Goal: Task Accomplishment & Management: Use online tool/utility

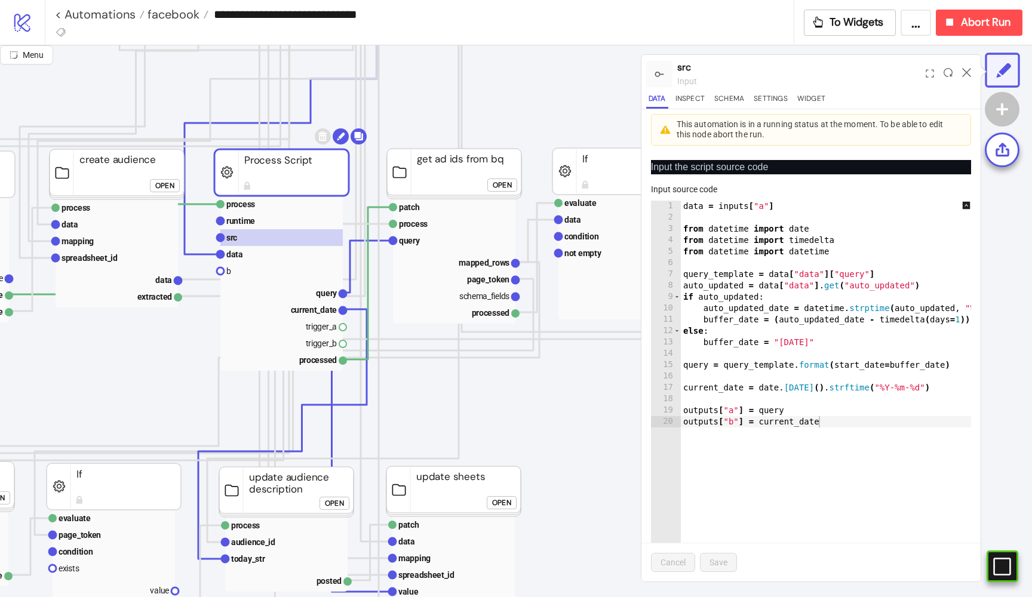
scroll to position [480, 249]
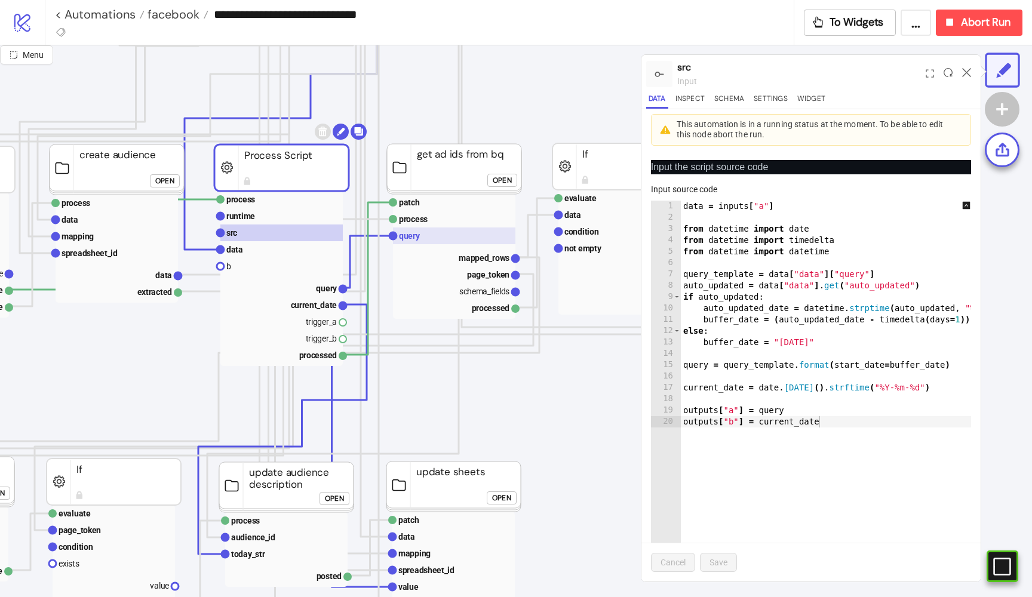
click at [450, 240] on rect at bounding box center [454, 236] width 122 height 17
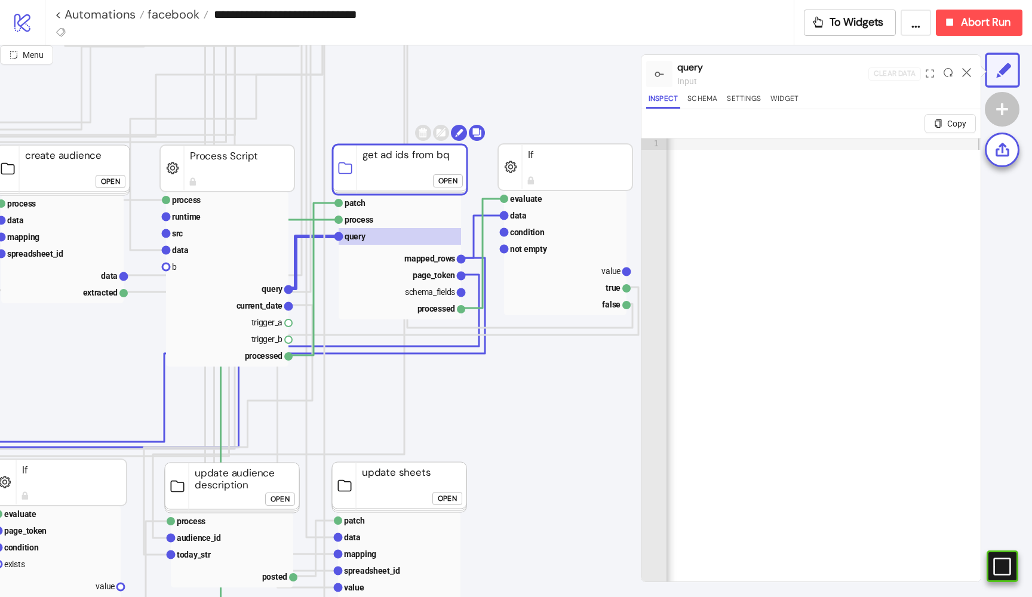
scroll to position [480, 329]
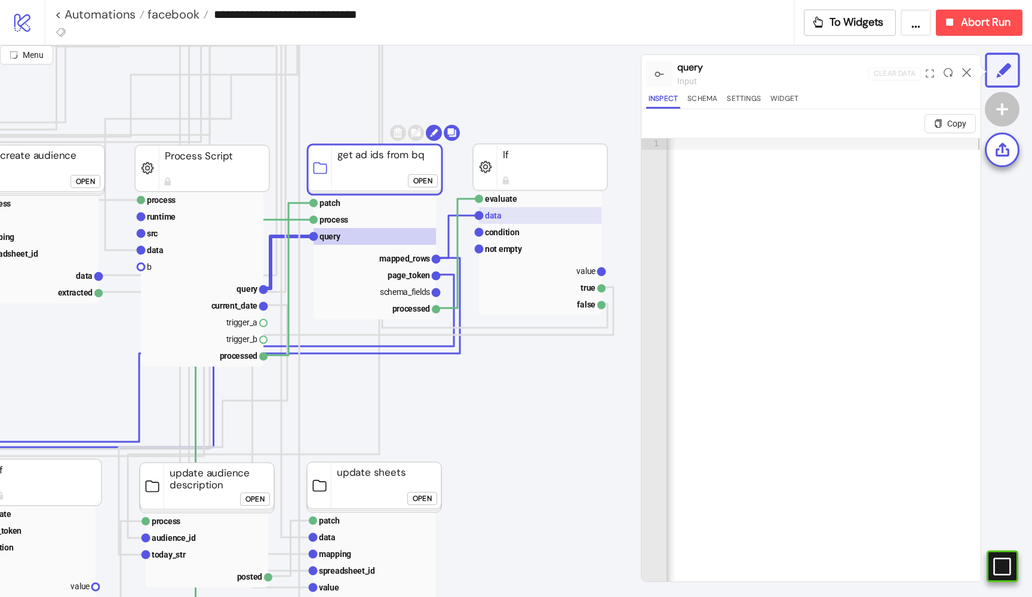
click at [510, 223] on rect at bounding box center [540, 215] width 122 height 17
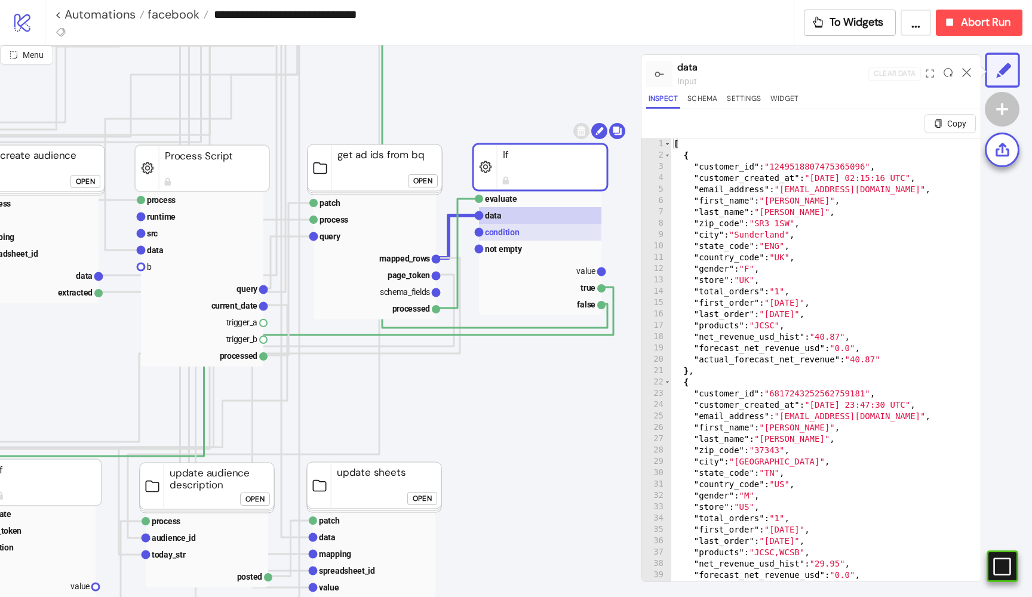
click at [520, 231] on rect at bounding box center [540, 232] width 122 height 17
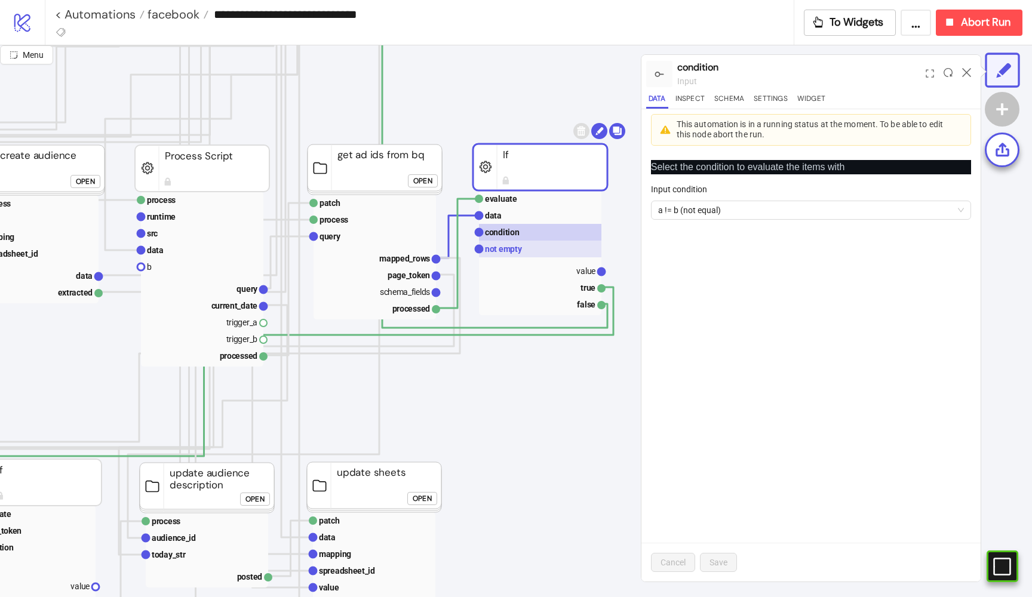
click at [505, 246] on text "not empty" at bounding box center [504, 249] width 38 height 10
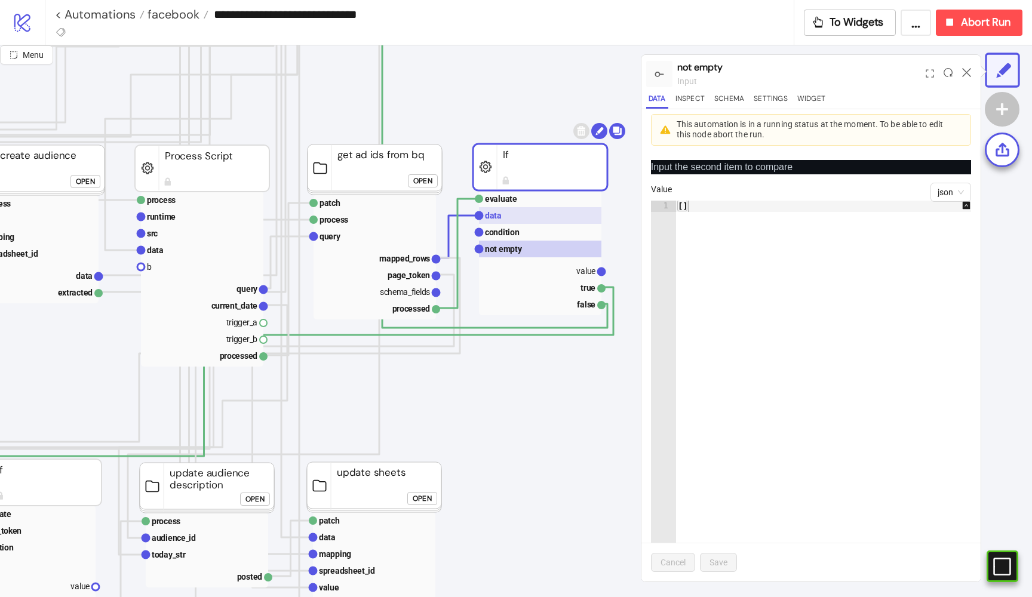
click at [507, 214] on rect at bounding box center [540, 215] width 122 height 17
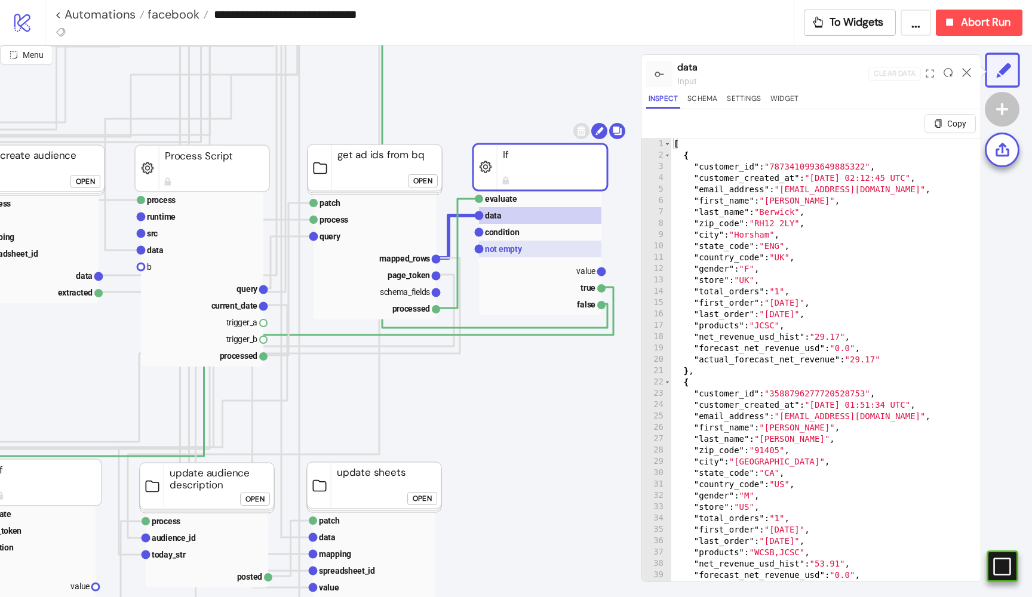
click at [513, 249] on text "not empty" at bounding box center [504, 249] width 38 height 10
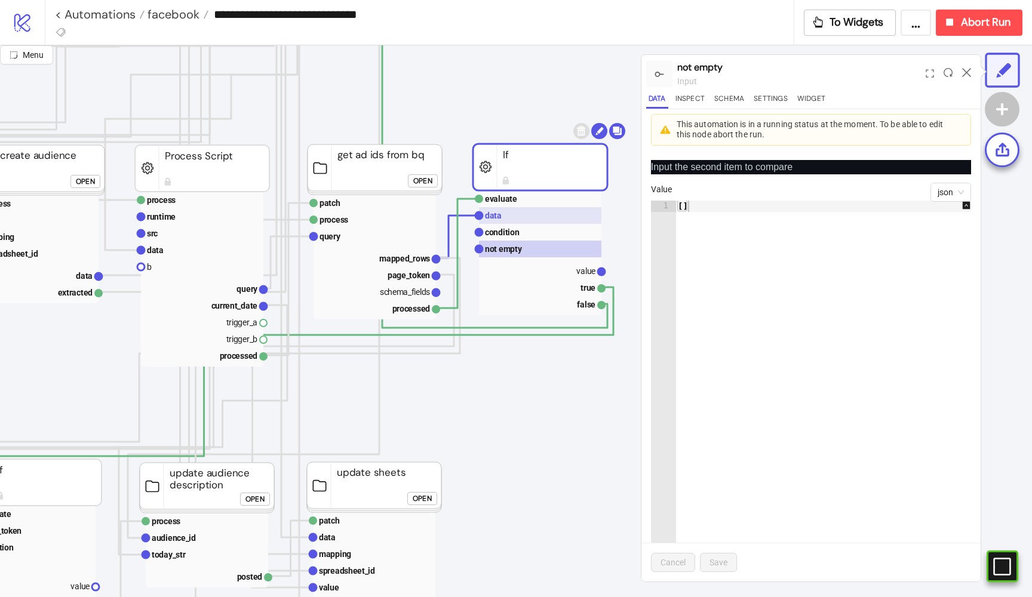
click at [520, 216] on rect at bounding box center [540, 215] width 122 height 17
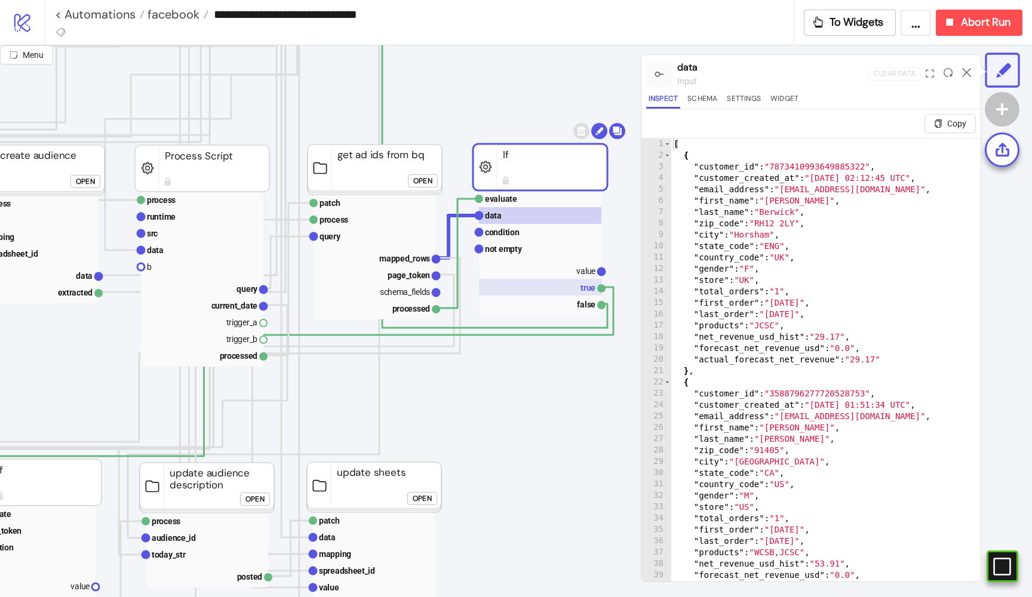
click at [548, 286] on rect at bounding box center [540, 287] width 122 height 17
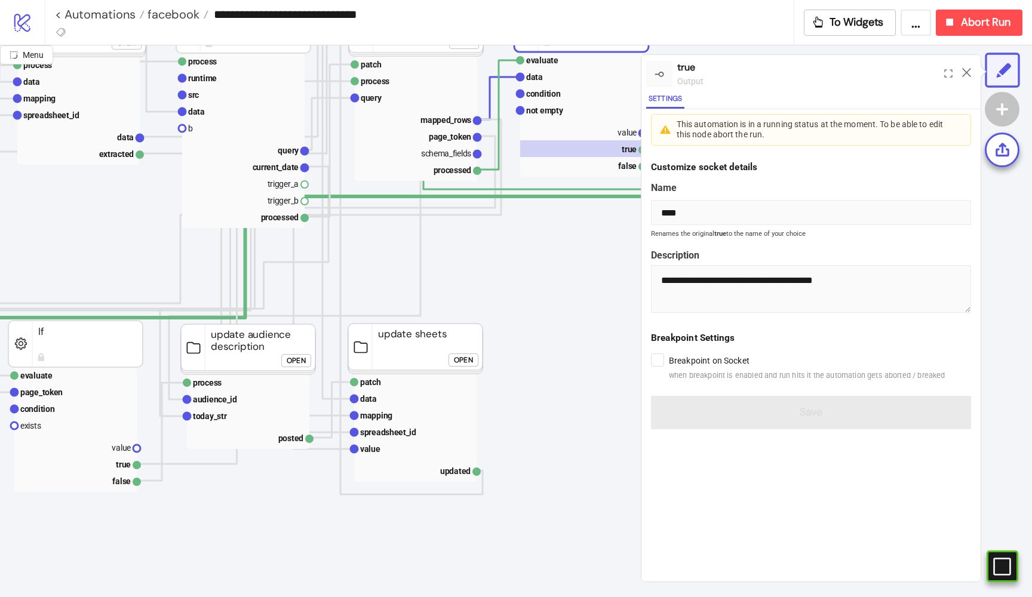
scroll to position [618, 334]
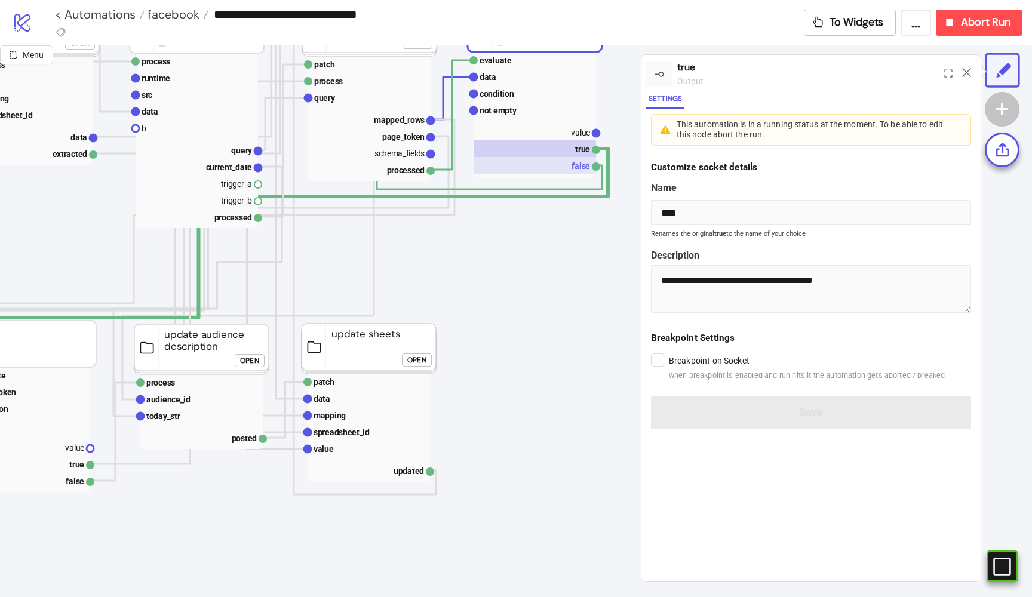
click at [550, 167] on rect at bounding box center [535, 165] width 122 height 17
type input "*****"
type textarea "**********"
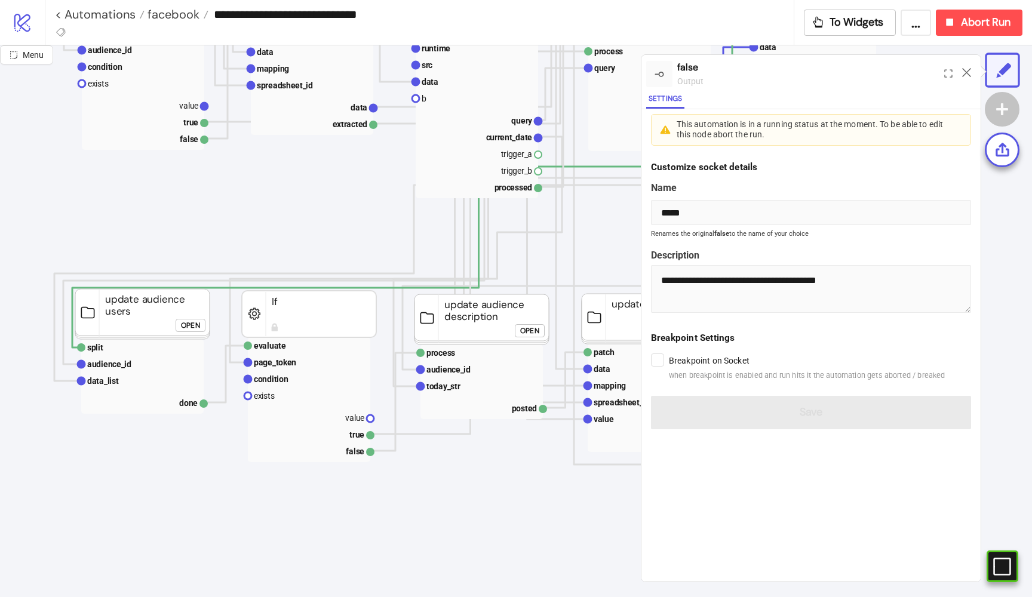
scroll to position [648, 50]
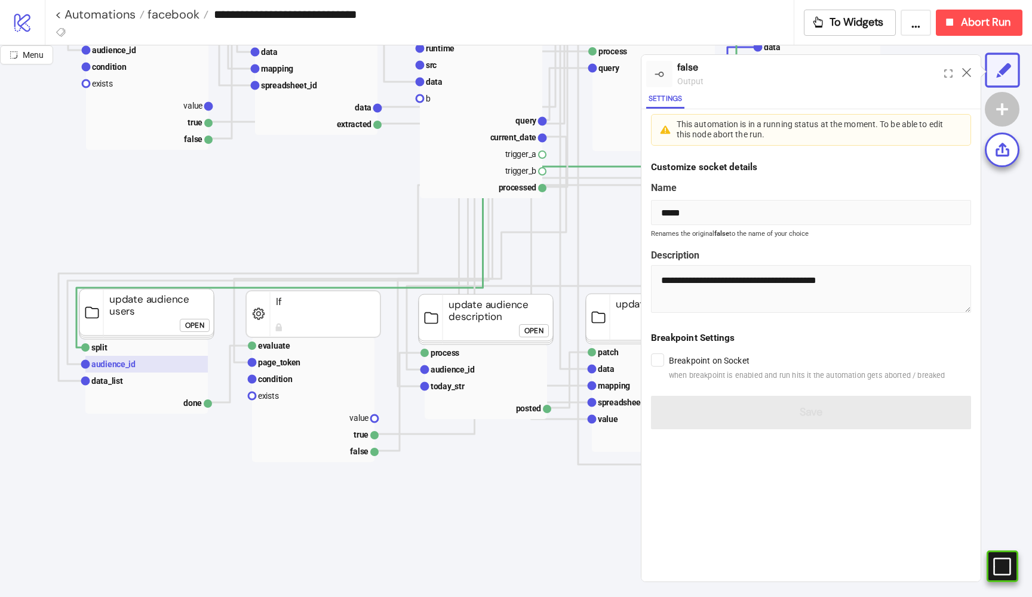
click at [130, 361] on text "audience_id" at bounding box center [113, 365] width 44 height 10
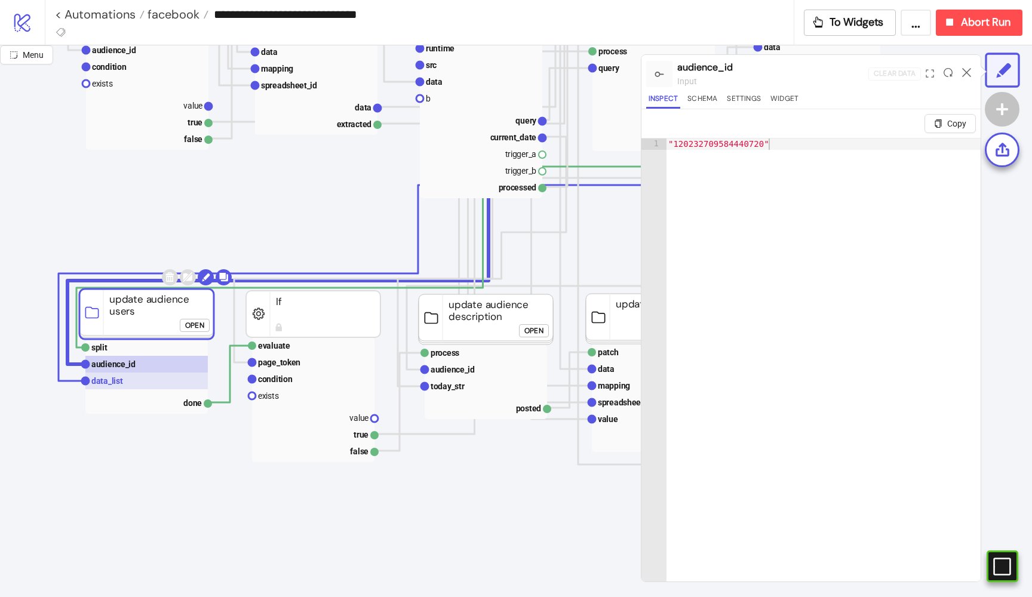
click at [122, 381] on rect at bounding box center [146, 381] width 122 height 17
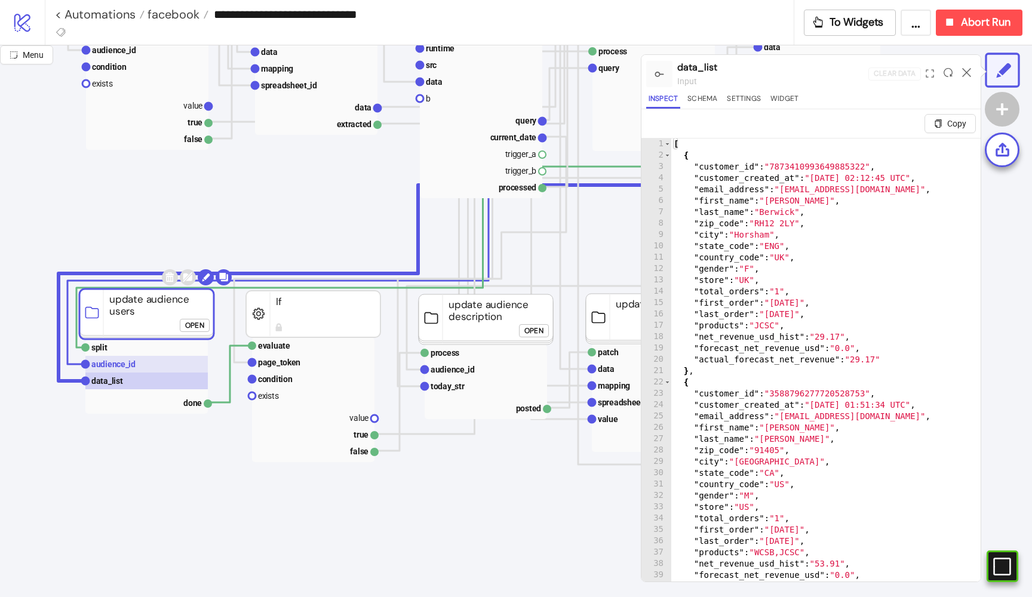
click at [126, 369] on text "audience_id" at bounding box center [113, 365] width 44 height 10
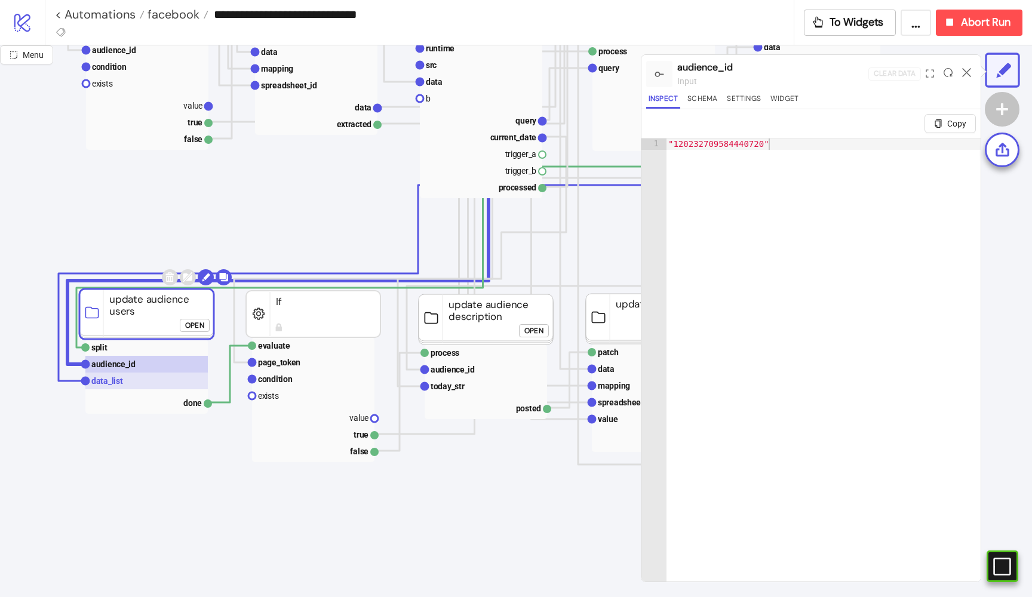
click at [121, 379] on text "data_list" at bounding box center [107, 381] width 32 height 10
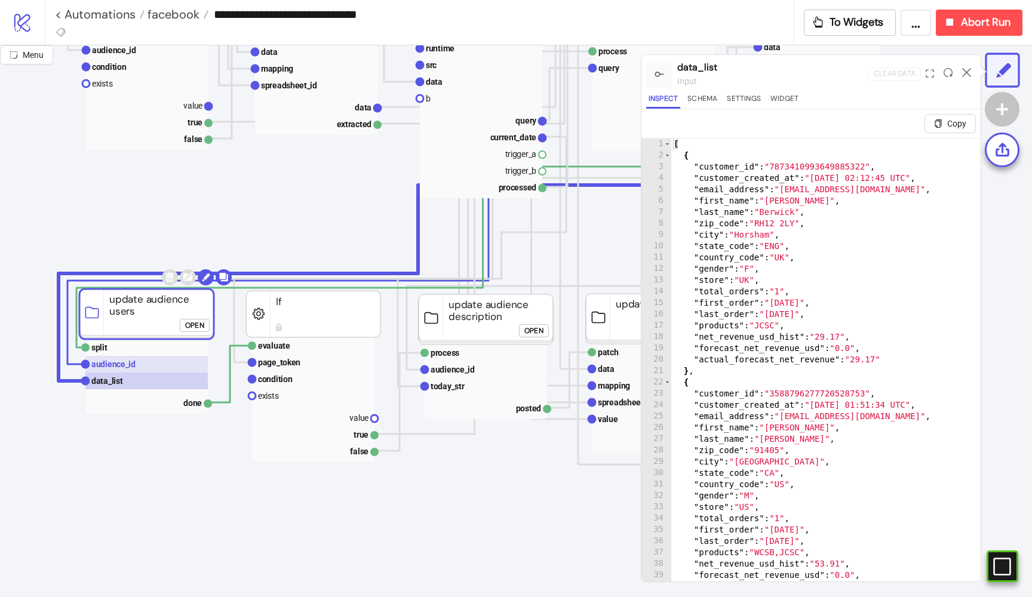
click at [127, 367] on text "audience_id" at bounding box center [113, 365] width 44 height 10
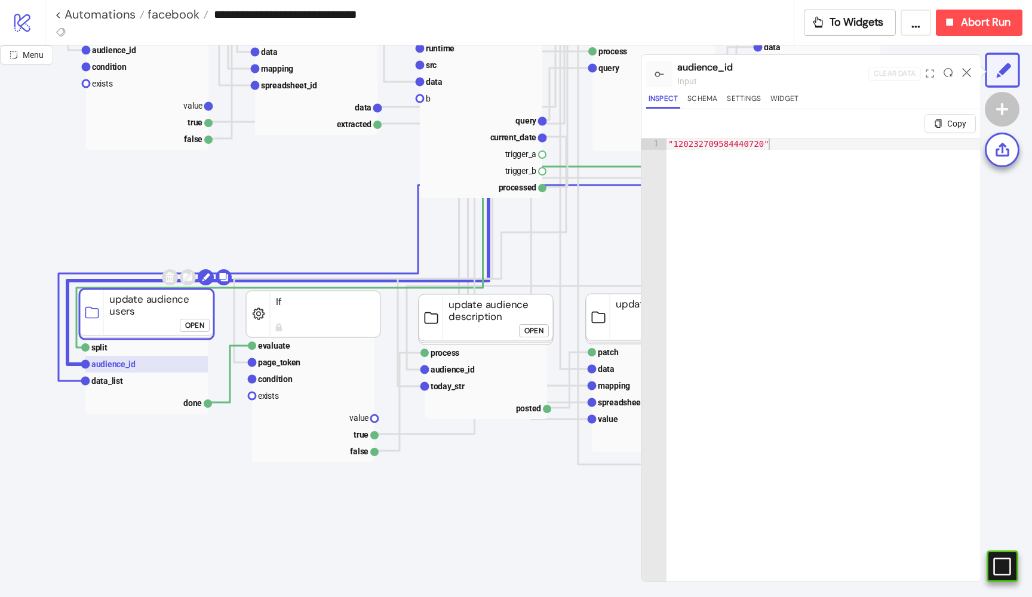
click at [127, 357] on rect at bounding box center [146, 364] width 122 height 17
click at [122, 348] on rect at bounding box center [146, 347] width 122 height 17
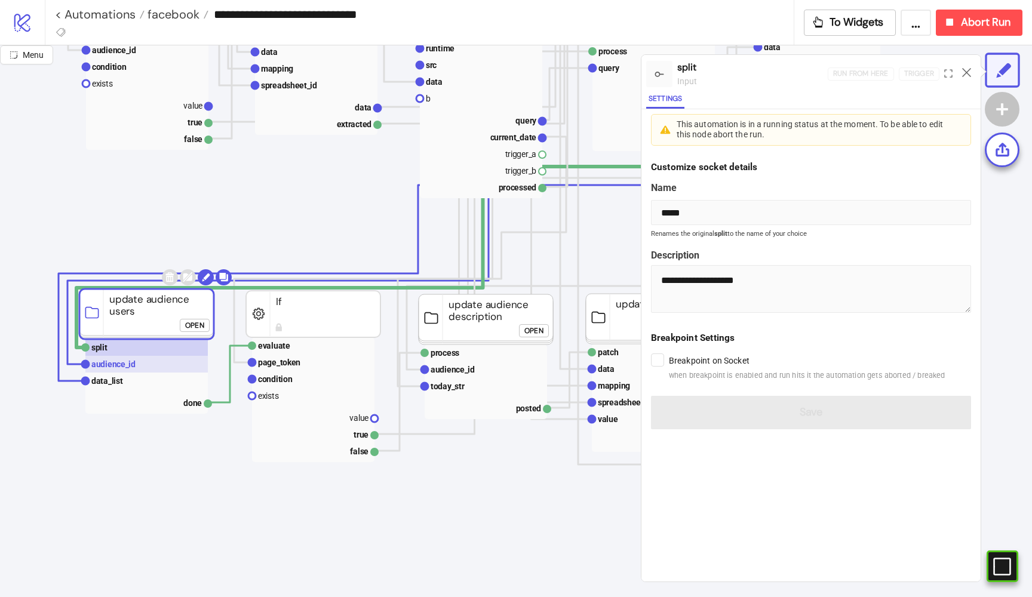
click at [121, 357] on rect at bounding box center [146, 364] width 122 height 17
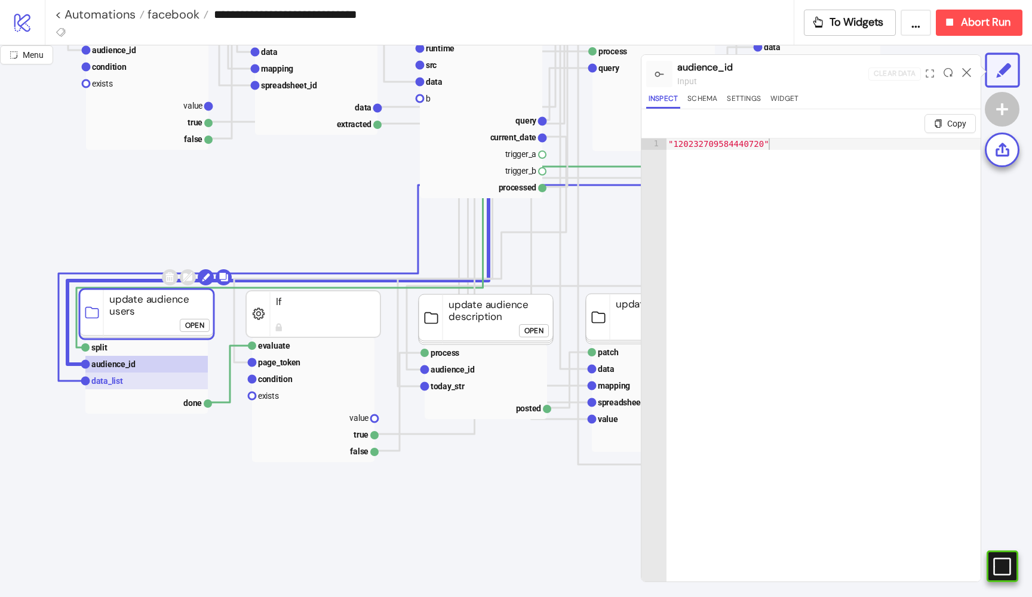
click at [114, 383] on text "data_list" at bounding box center [107, 381] width 32 height 10
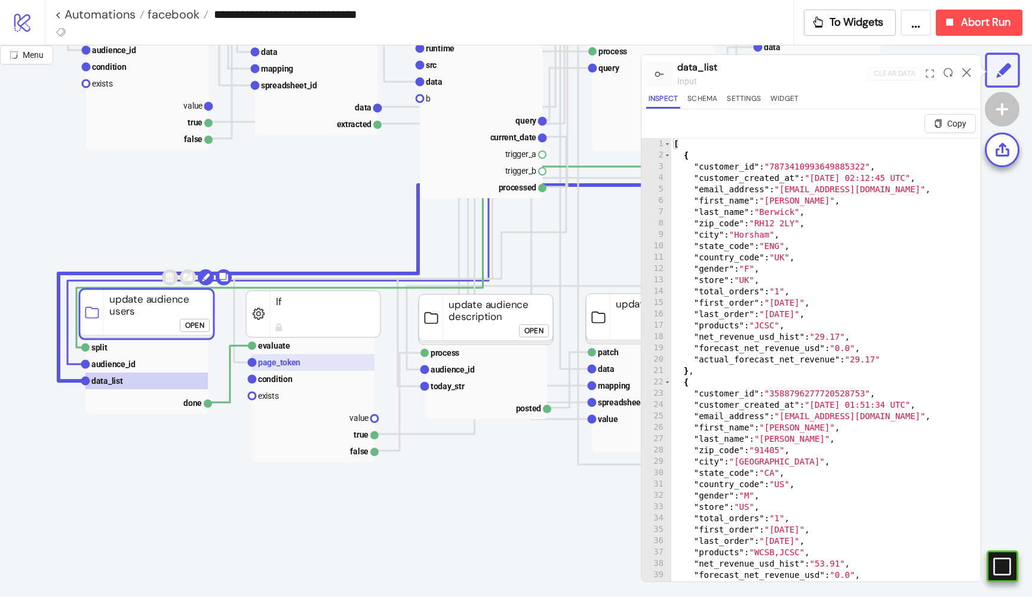
click at [278, 361] on text "page_token" at bounding box center [279, 363] width 42 height 10
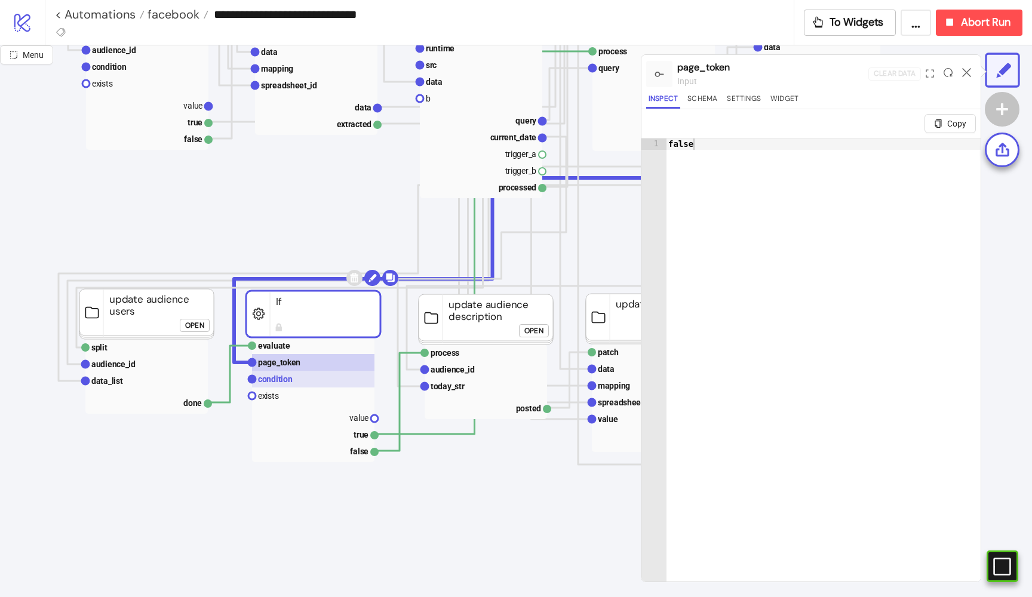
click at [278, 374] on rect at bounding box center [313, 379] width 122 height 17
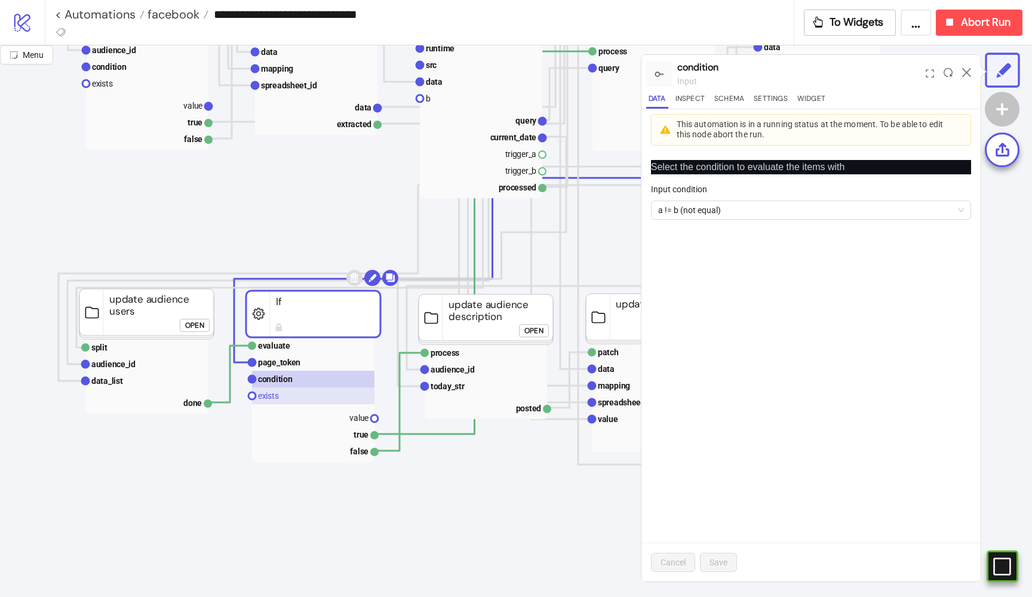
click at [287, 395] on rect at bounding box center [313, 396] width 122 height 17
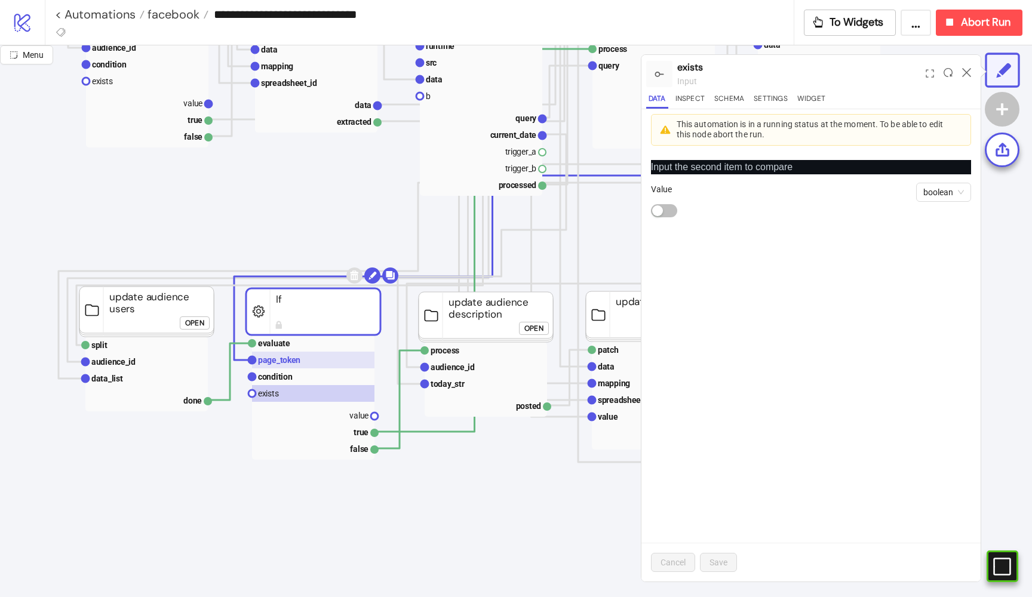
click at [291, 361] on text "page_token" at bounding box center [279, 360] width 42 height 10
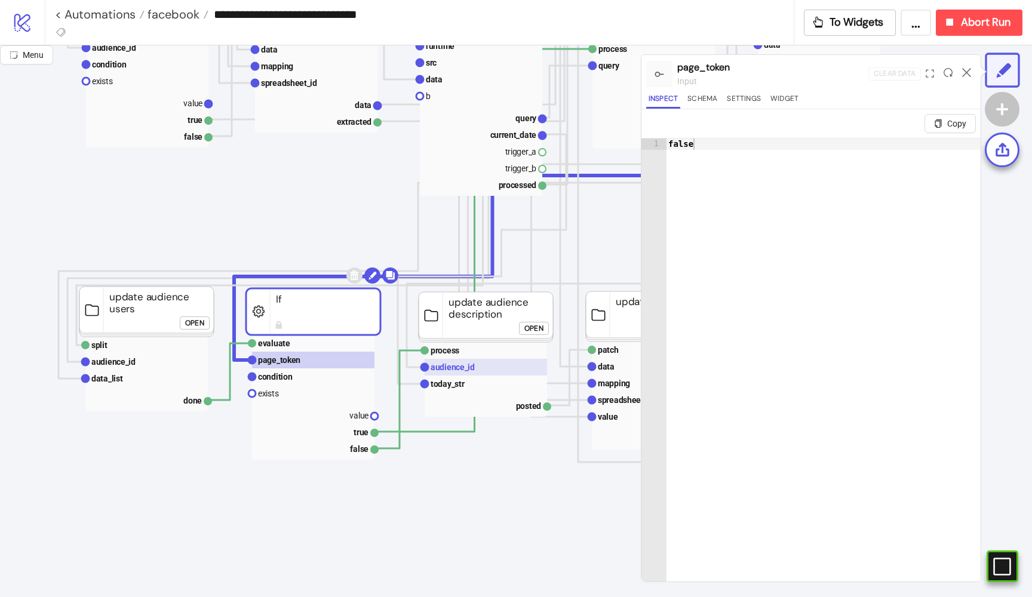
click at [435, 366] on text "audience_id" at bounding box center [453, 368] width 44 height 10
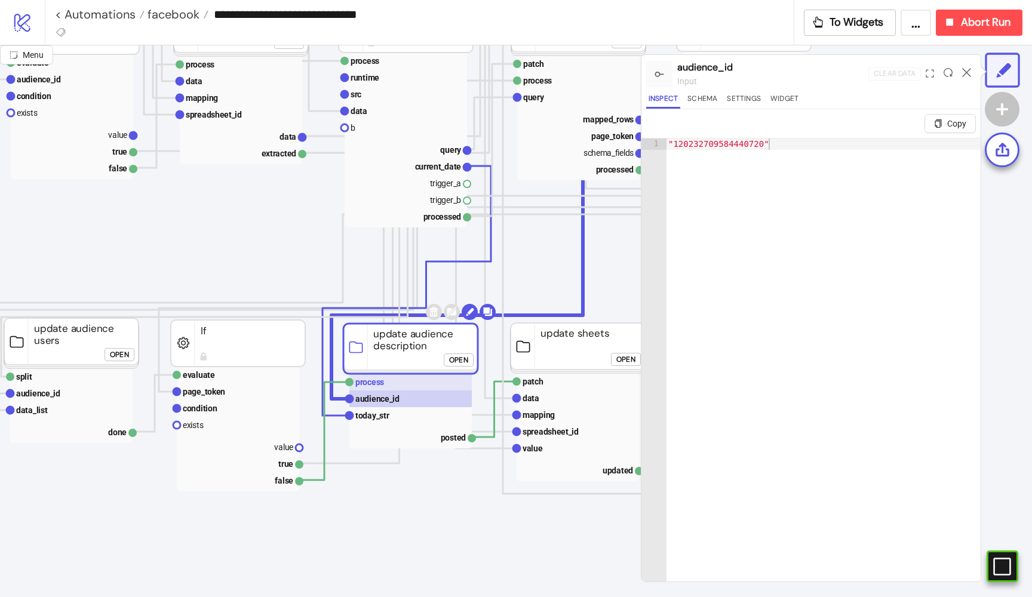
scroll to position [619, 127]
click at [388, 413] on rect at bounding box center [409, 415] width 122 height 17
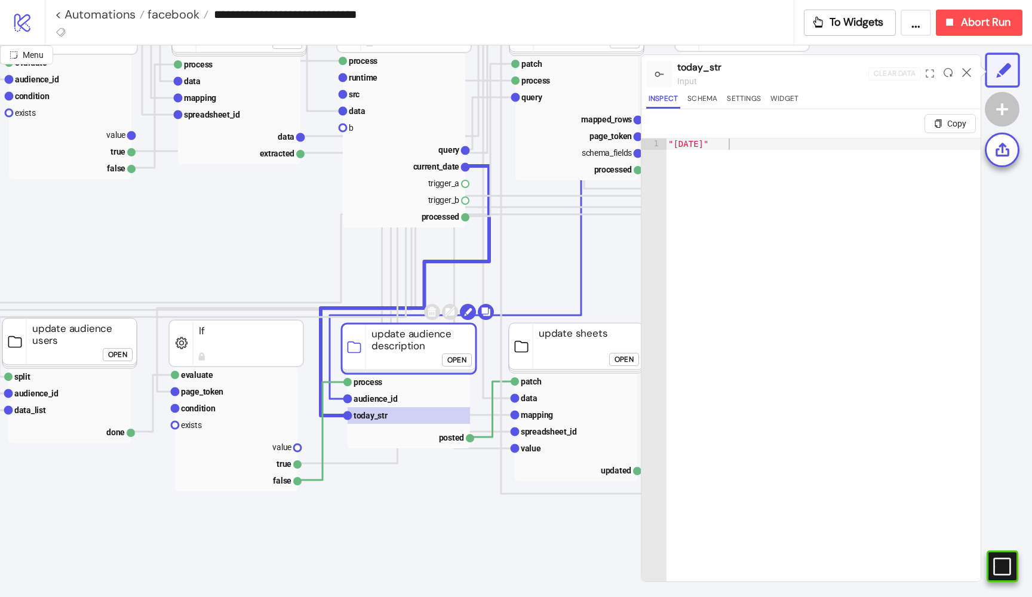
click div "Open"
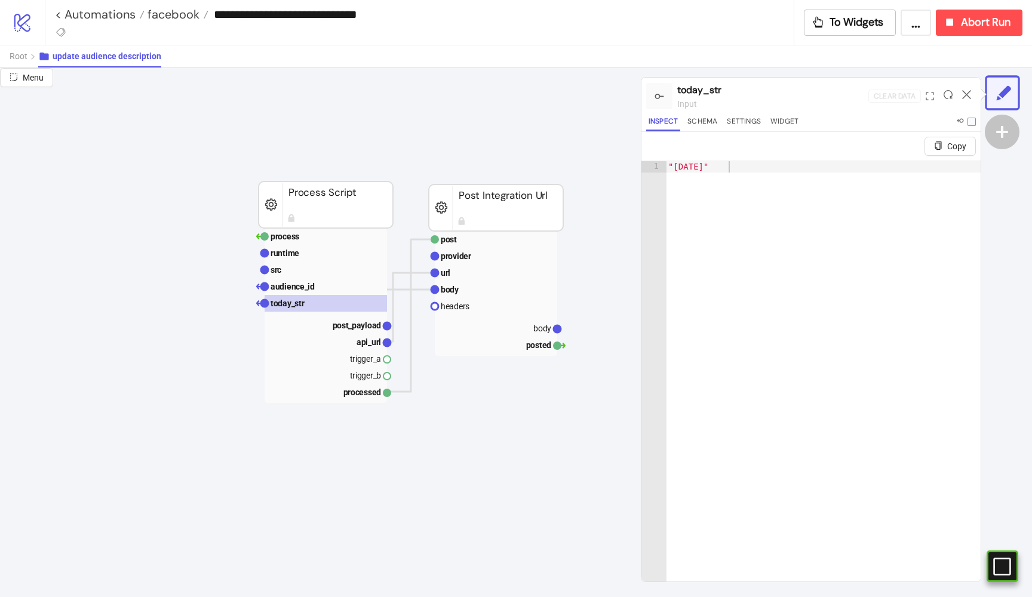
scroll to position [99, 458]
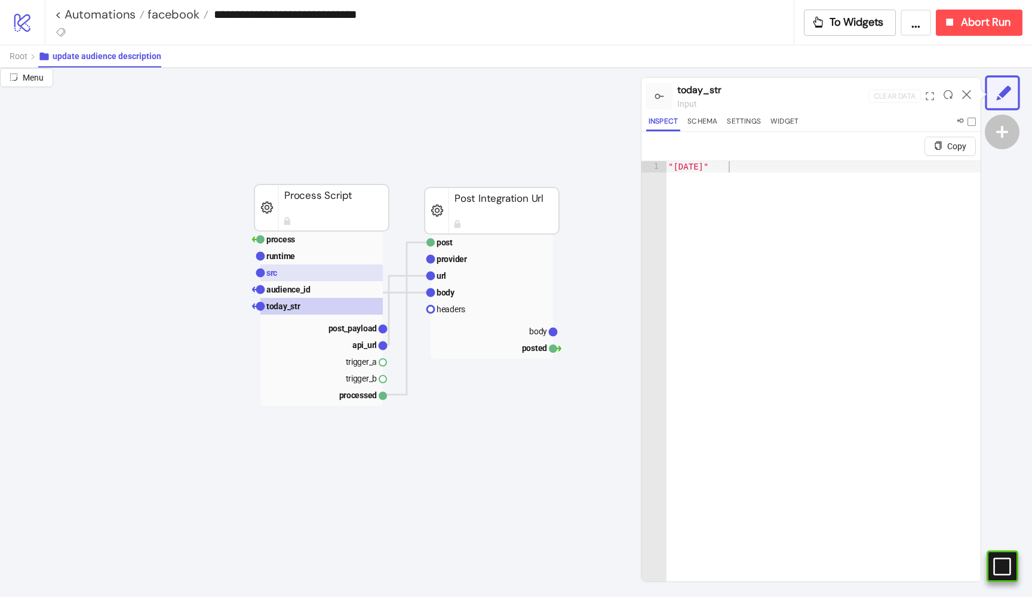
click at [296, 269] on rect at bounding box center [321, 273] width 122 height 17
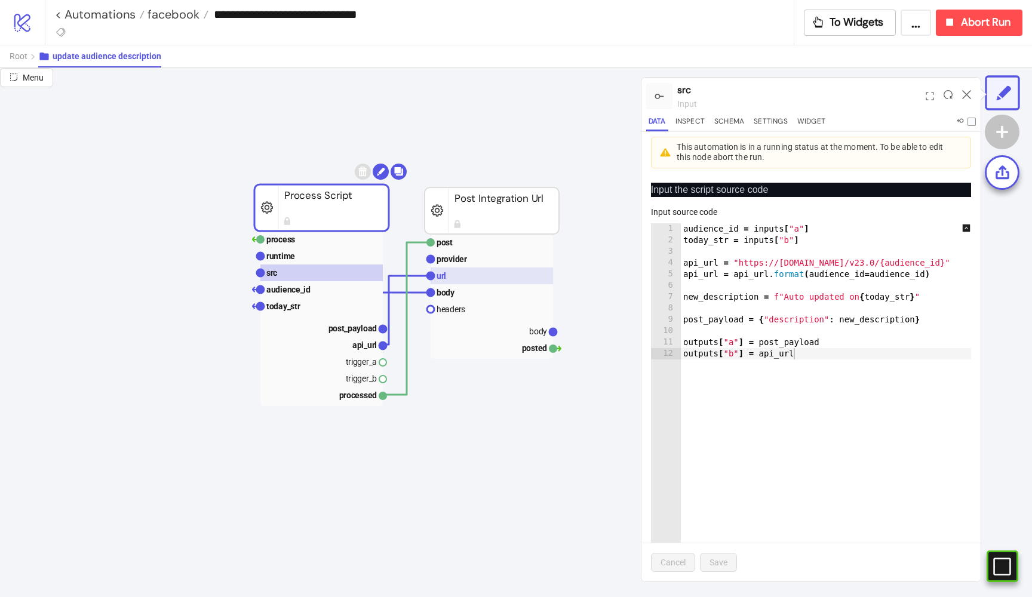
click at [440, 273] on text "url" at bounding box center [442, 276] width 10 height 10
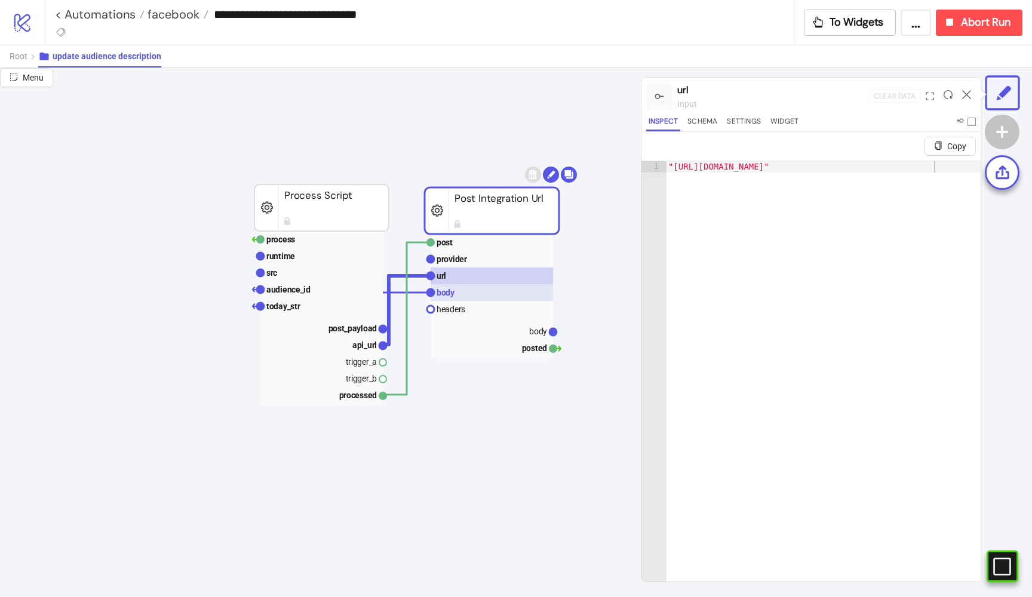
click at [462, 293] on rect at bounding box center [492, 292] width 122 height 17
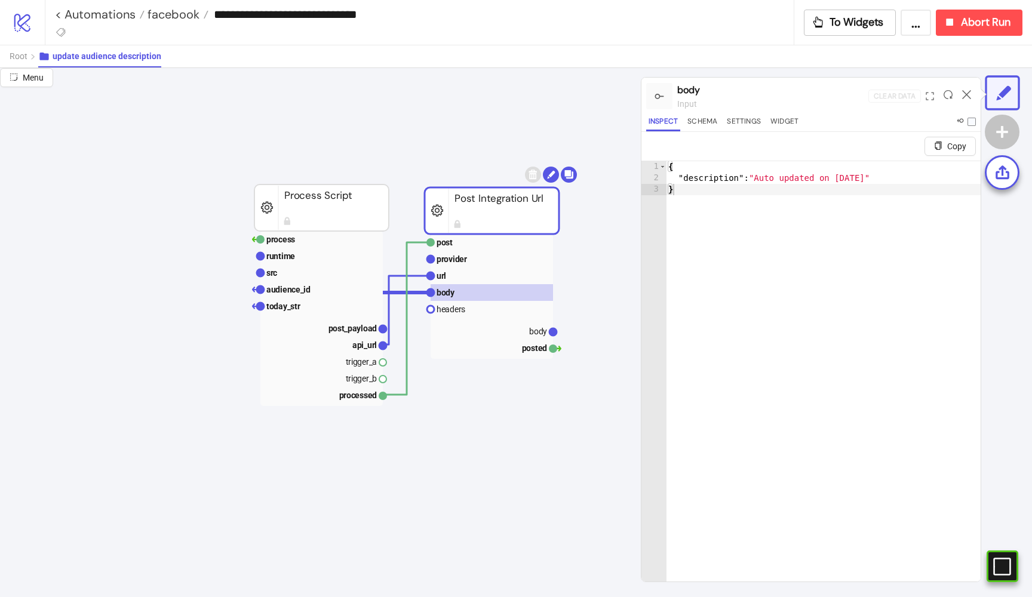
scroll to position [0, 0]
click at [20, 57] on span "Root" at bounding box center [19, 56] width 18 height 10
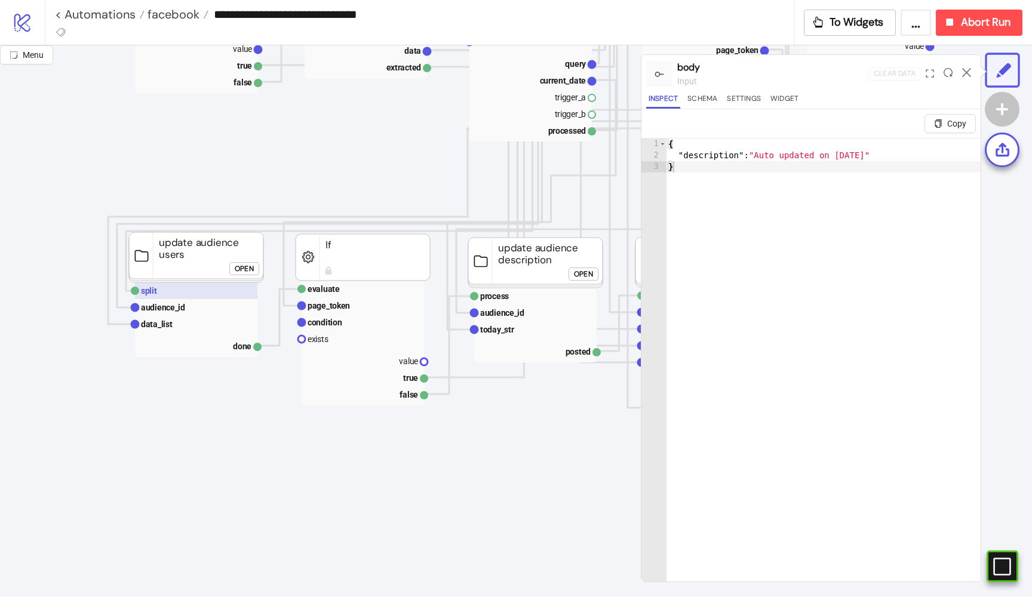
scroll to position [705, 0]
click at [191, 309] on rect at bounding box center [196, 307] width 122 height 17
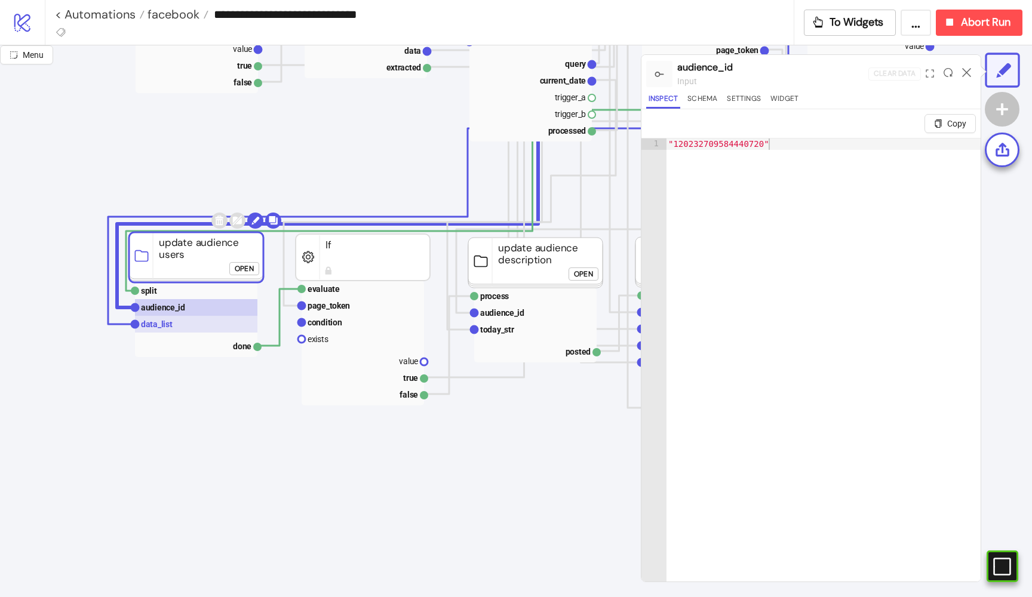
click at [182, 323] on rect at bounding box center [196, 324] width 122 height 17
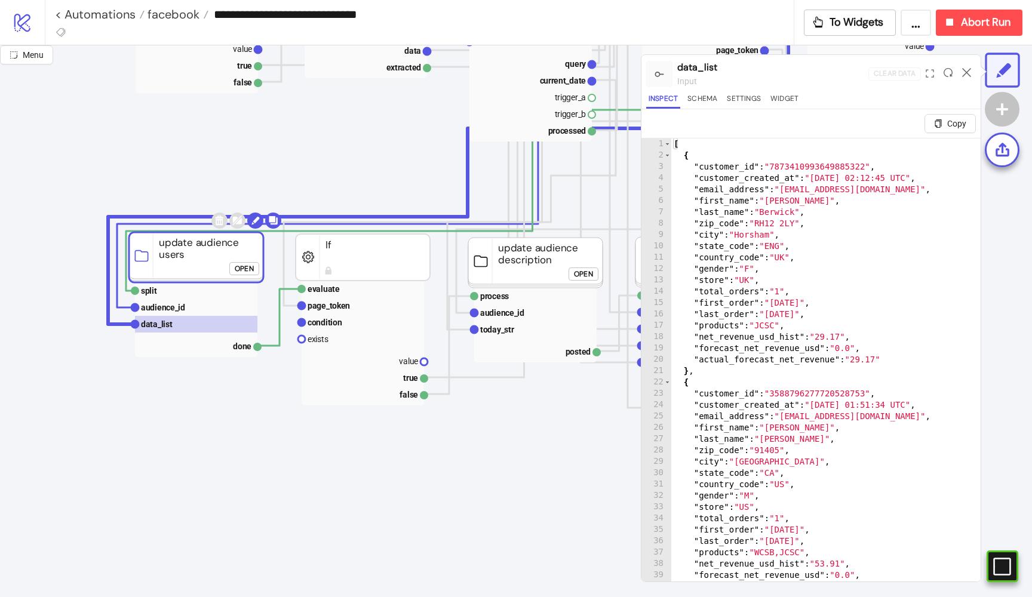
click div "Open"
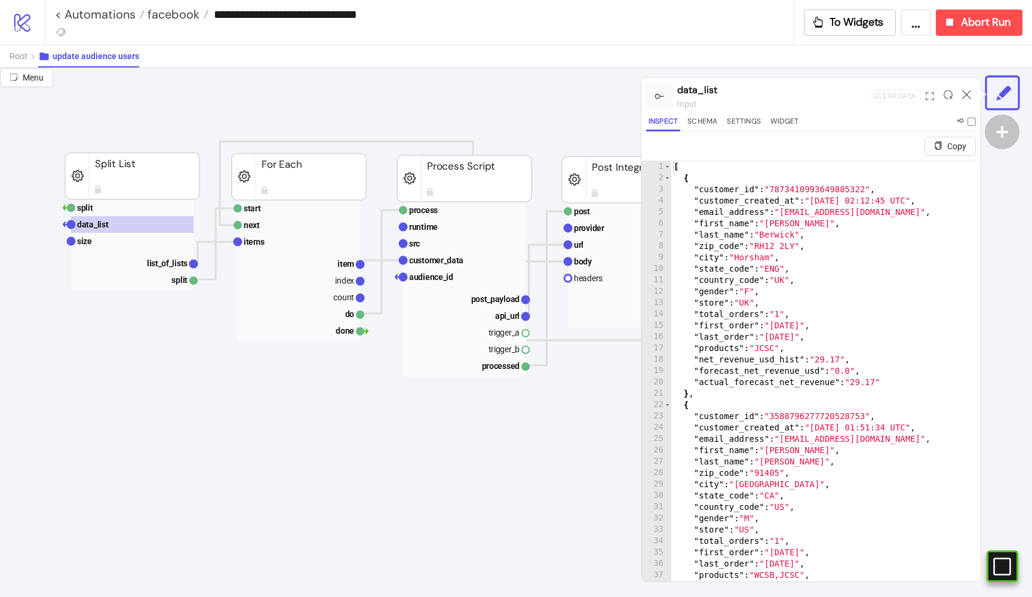
scroll to position [133, 479]
click at [163, 263] on text "list_of_lists" at bounding box center [165, 265] width 41 height 10
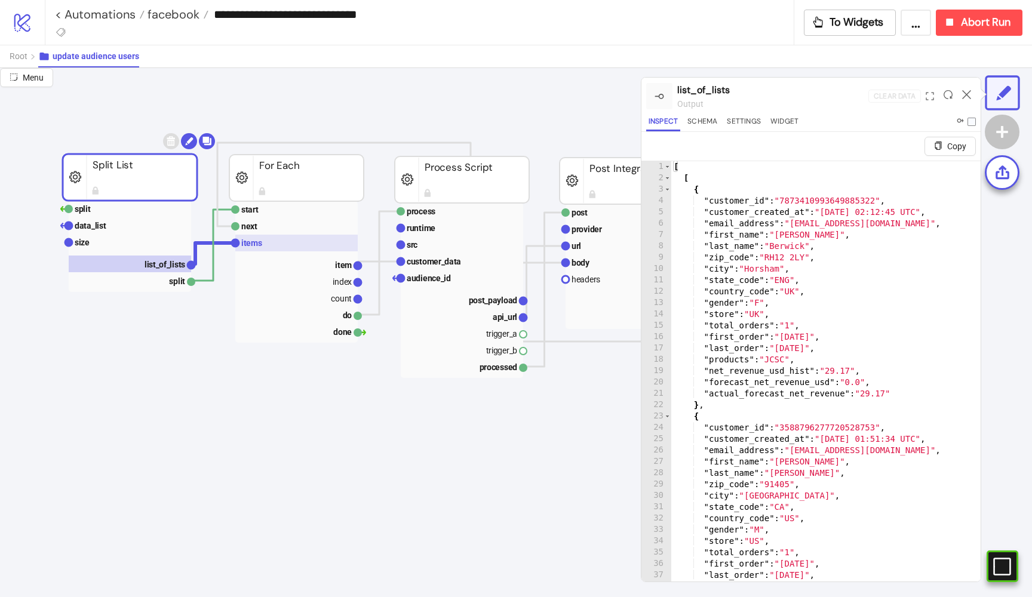
click at [267, 238] on rect at bounding box center [296, 243] width 122 height 17
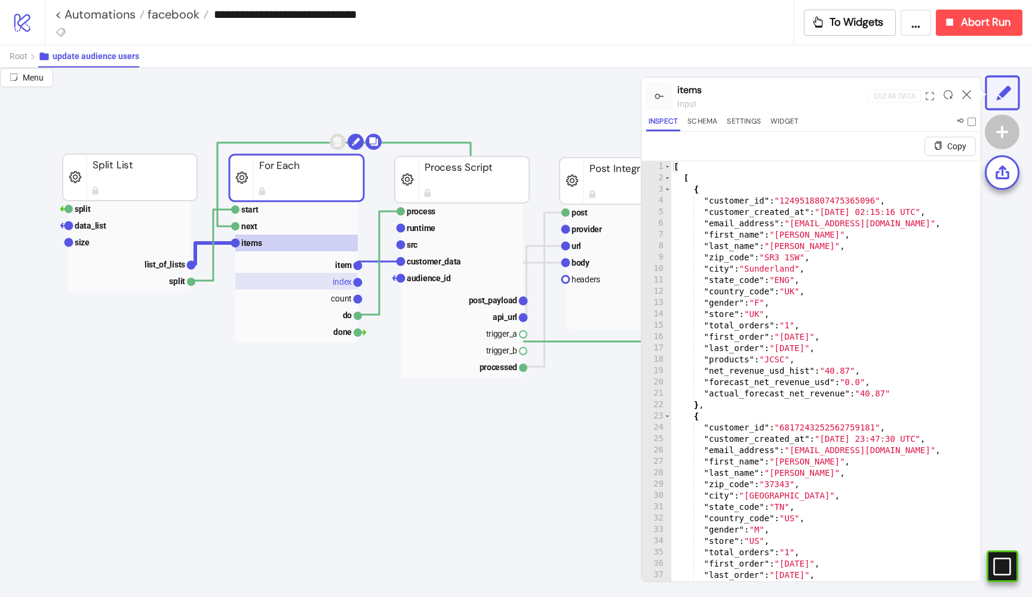
click at [329, 273] on rect at bounding box center [296, 281] width 122 height 17
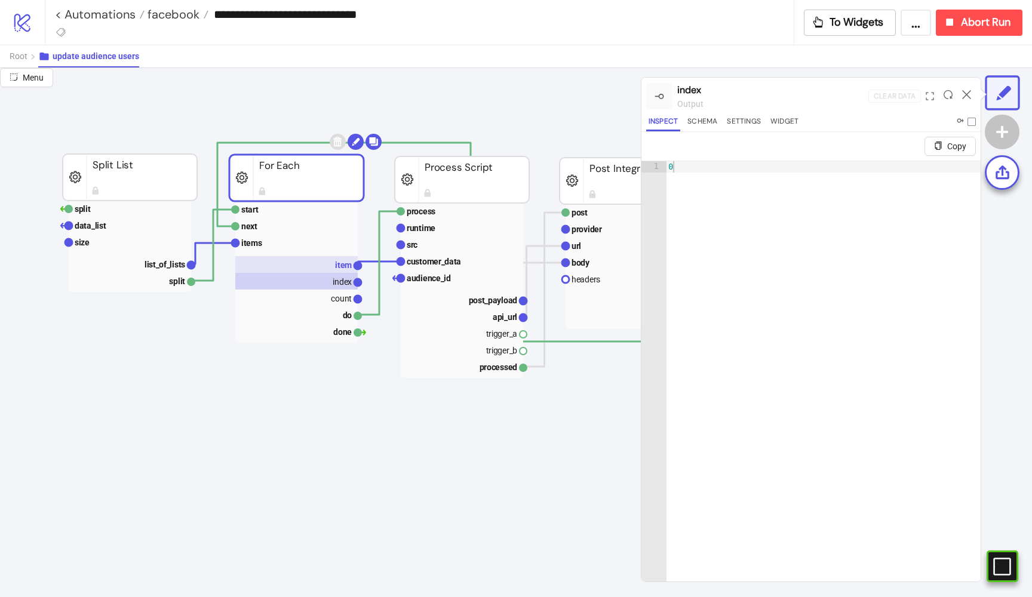
click at [326, 265] on rect at bounding box center [296, 264] width 122 height 17
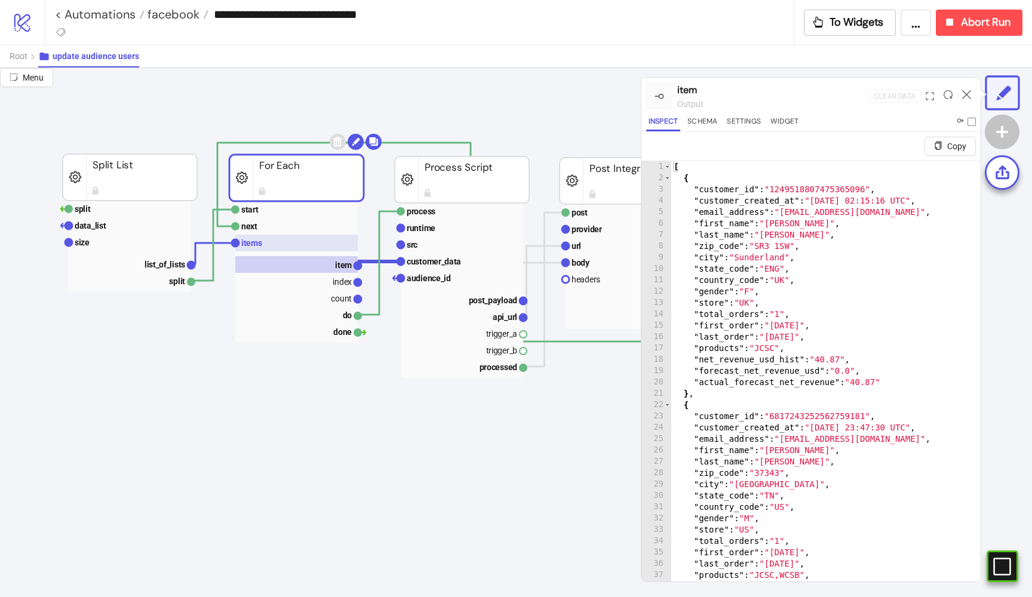
click at [296, 241] on rect at bounding box center [296, 243] width 122 height 17
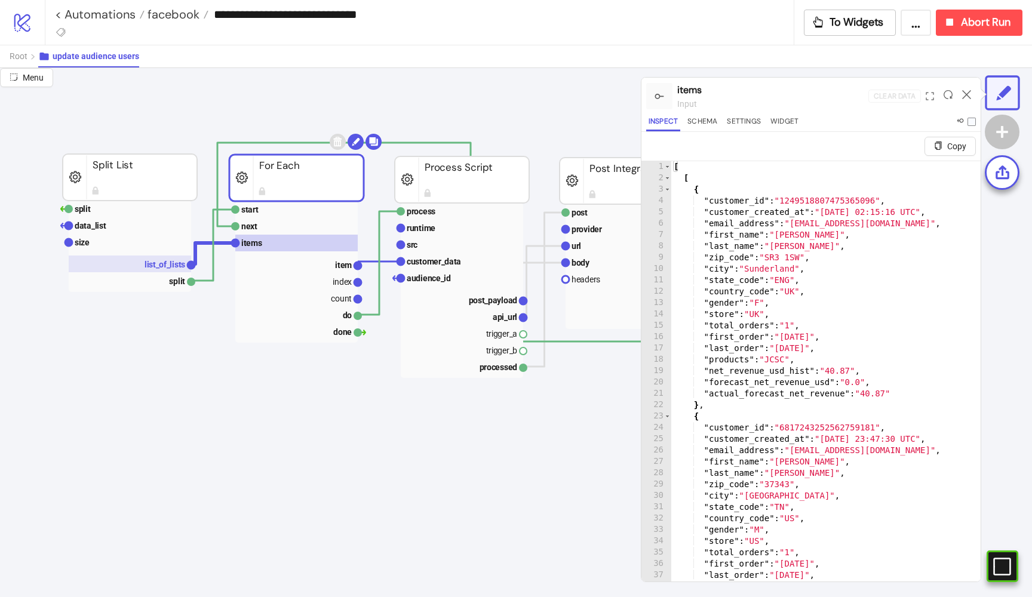
click at [158, 259] on rect at bounding box center [130, 264] width 122 height 17
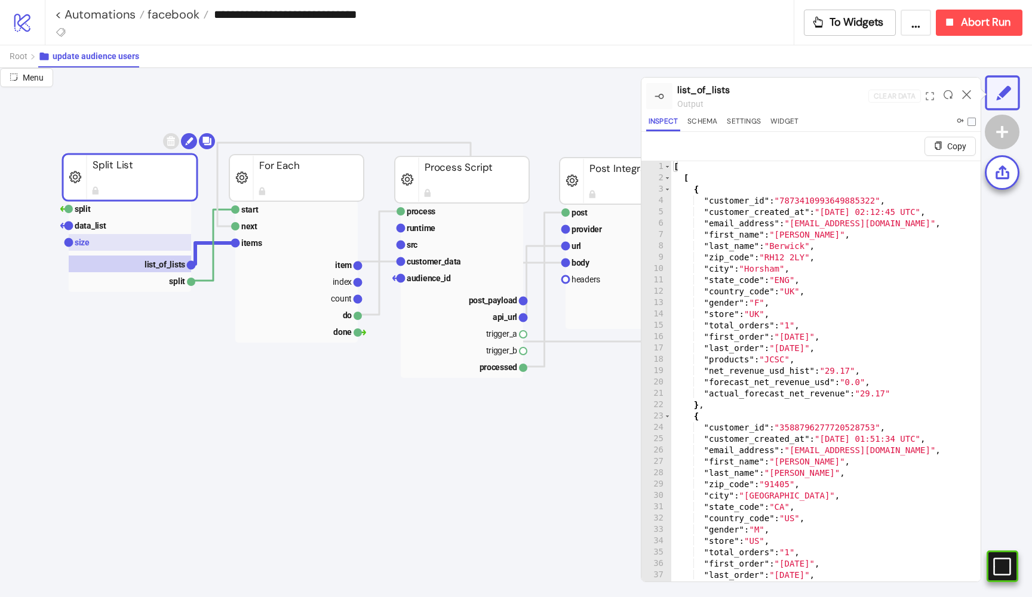
click at [135, 244] on rect at bounding box center [130, 242] width 122 height 17
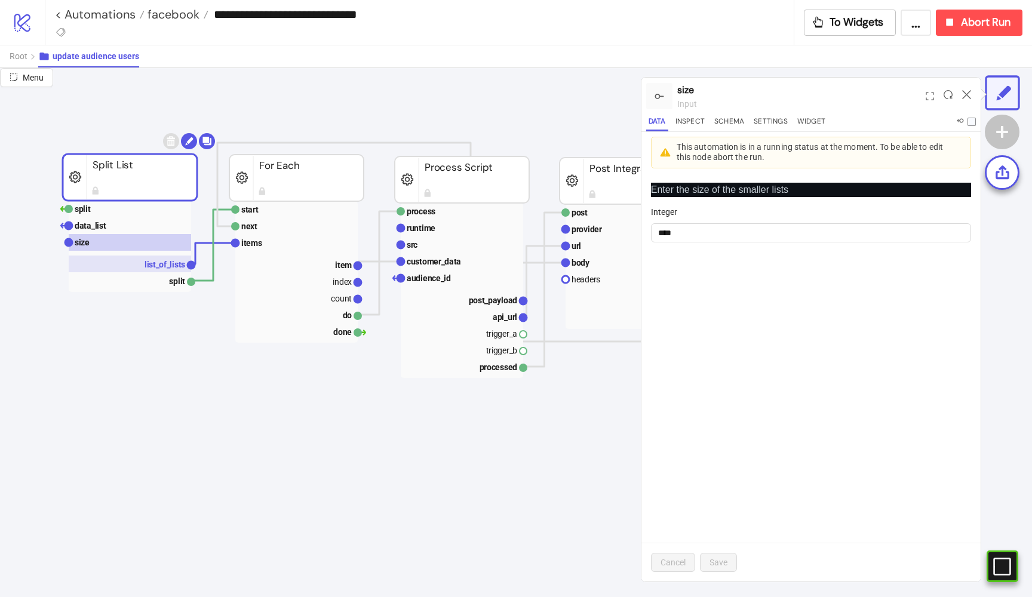
click at [154, 262] on text "list_of_lists" at bounding box center [165, 265] width 41 height 10
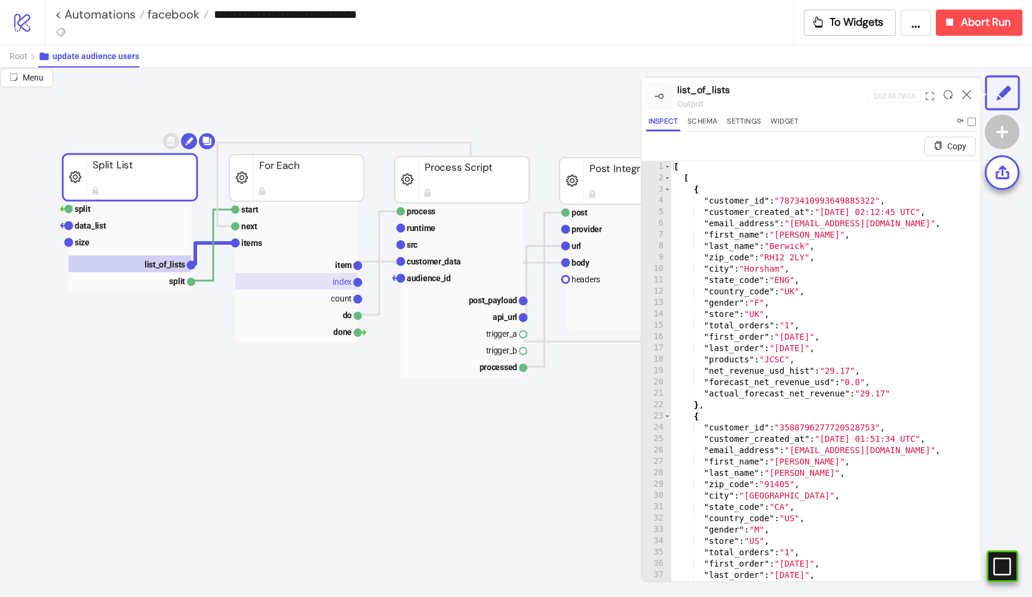
click at [324, 278] on rect at bounding box center [296, 281] width 122 height 17
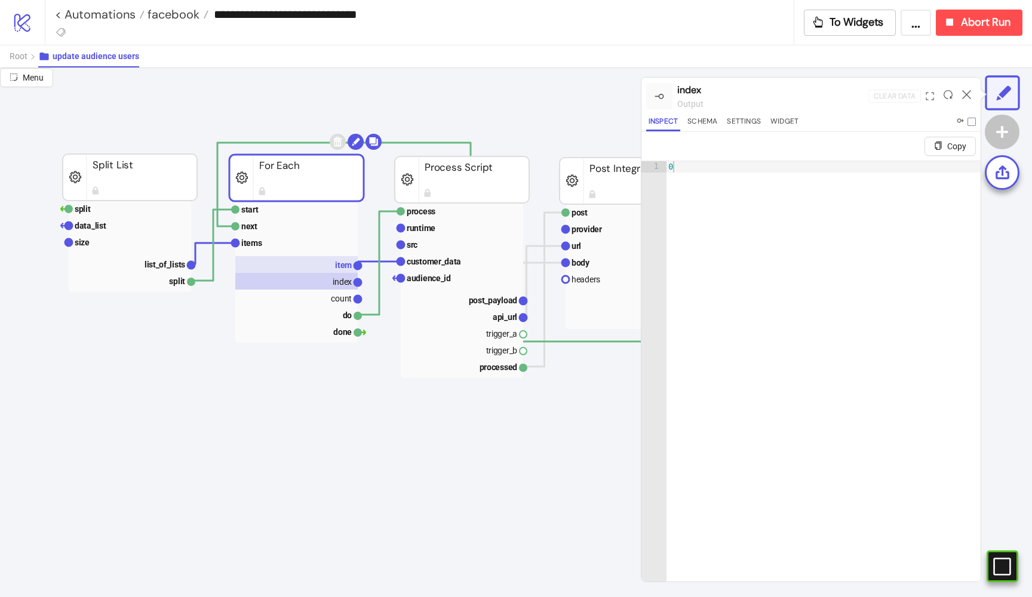
click at [321, 260] on rect at bounding box center [296, 264] width 122 height 17
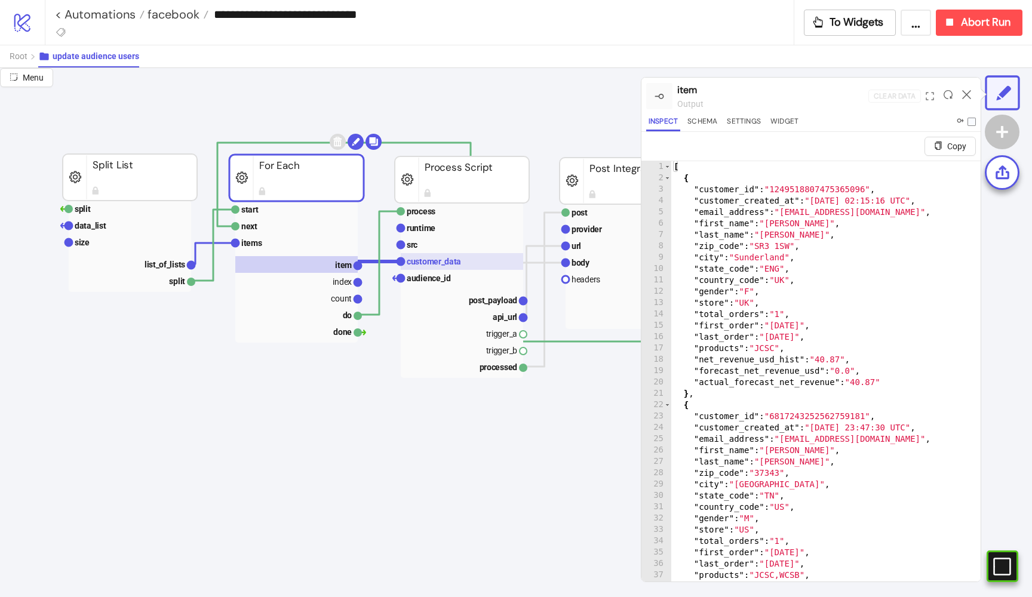
click at [431, 264] on text "customer_data" at bounding box center [434, 262] width 54 height 10
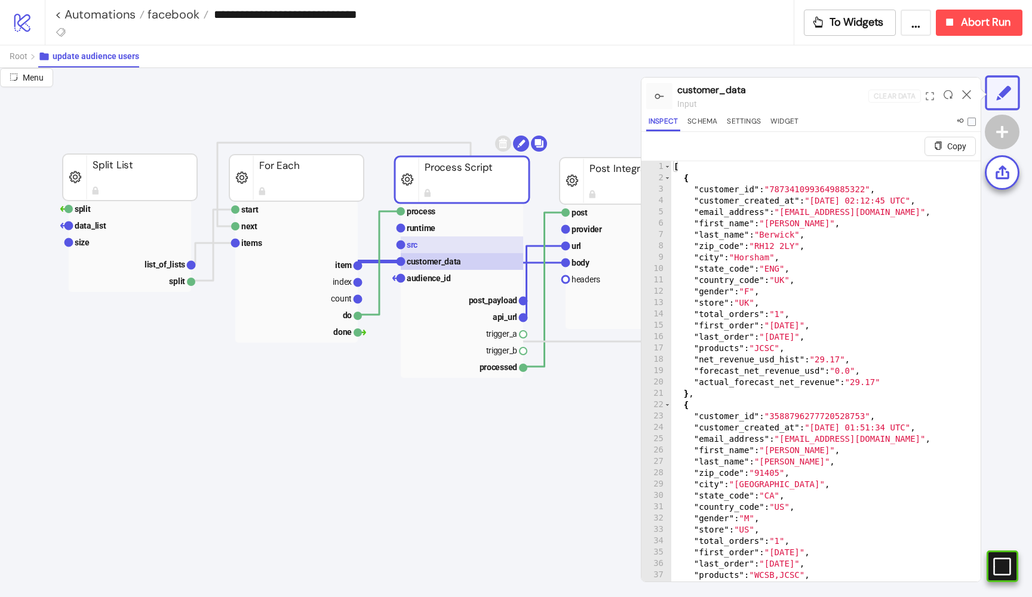
click at [426, 249] on rect at bounding box center [462, 245] width 122 height 17
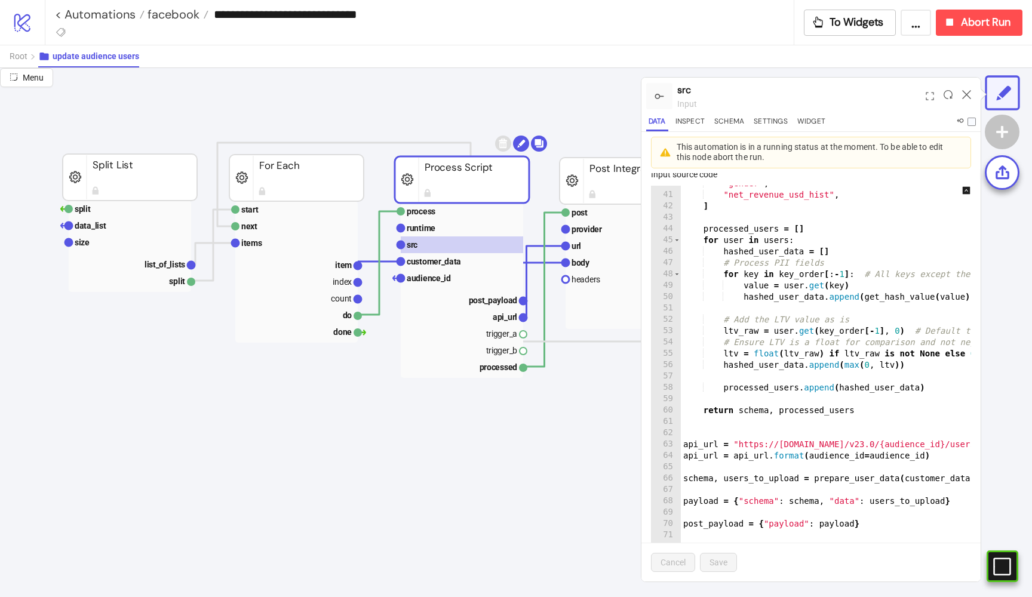
scroll to position [0, 0]
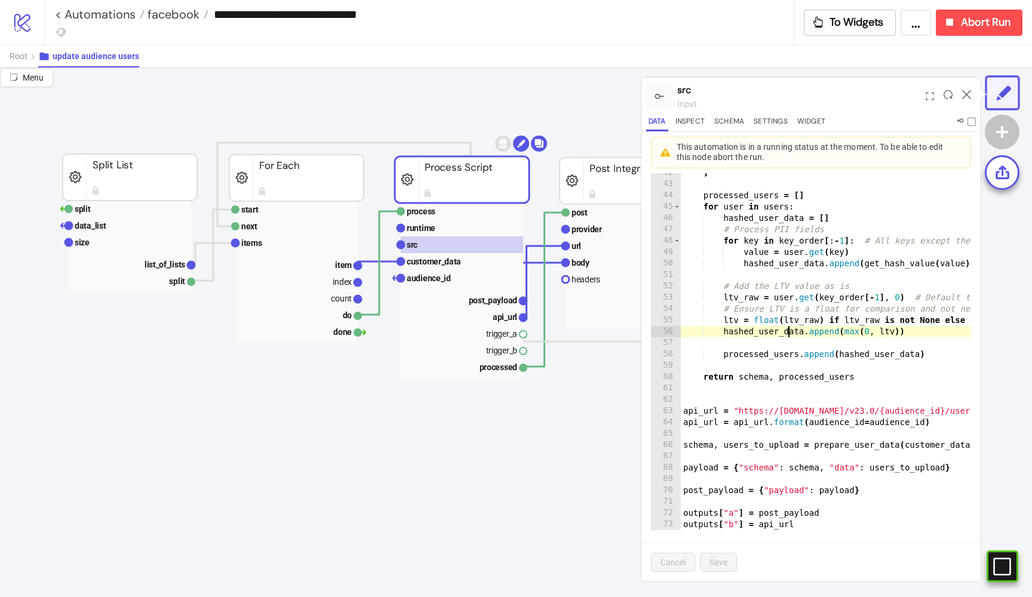
click at [788, 335] on div ""net_revenue_usd_hist" , ] processed_users = [ ] for user in users : hashed_use…" at bounding box center [902, 351] width 442 height 391
click at [758, 293] on div ""net_revenue_usd_hist" , ] processed_users = [ ] for user in users : hashed_use…" at bounding box center [902, 351] width 442 height 391
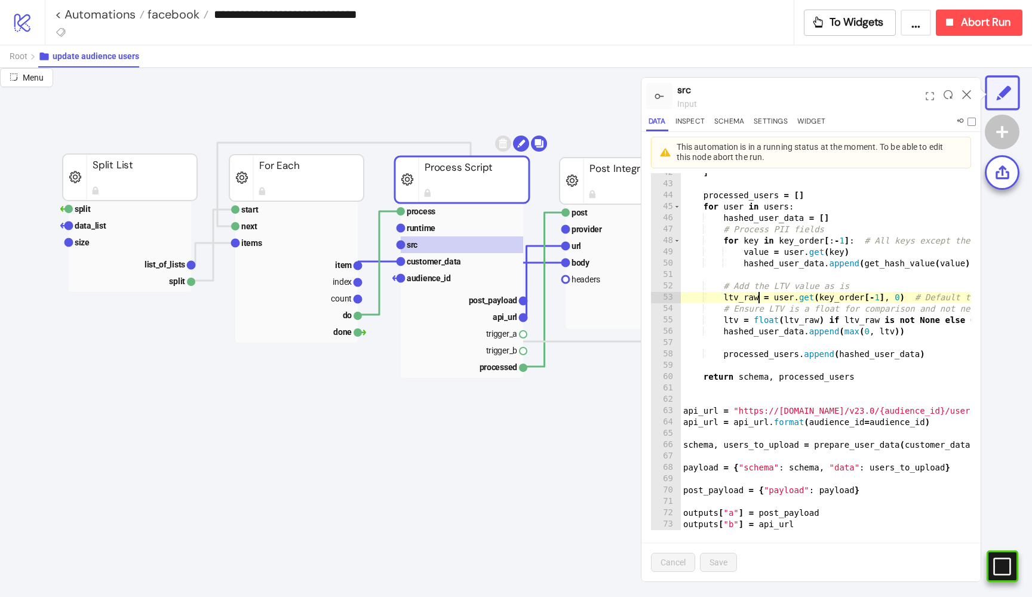
type textarea "**********"
